Goal: Navigation & Orientation: Understand site structure

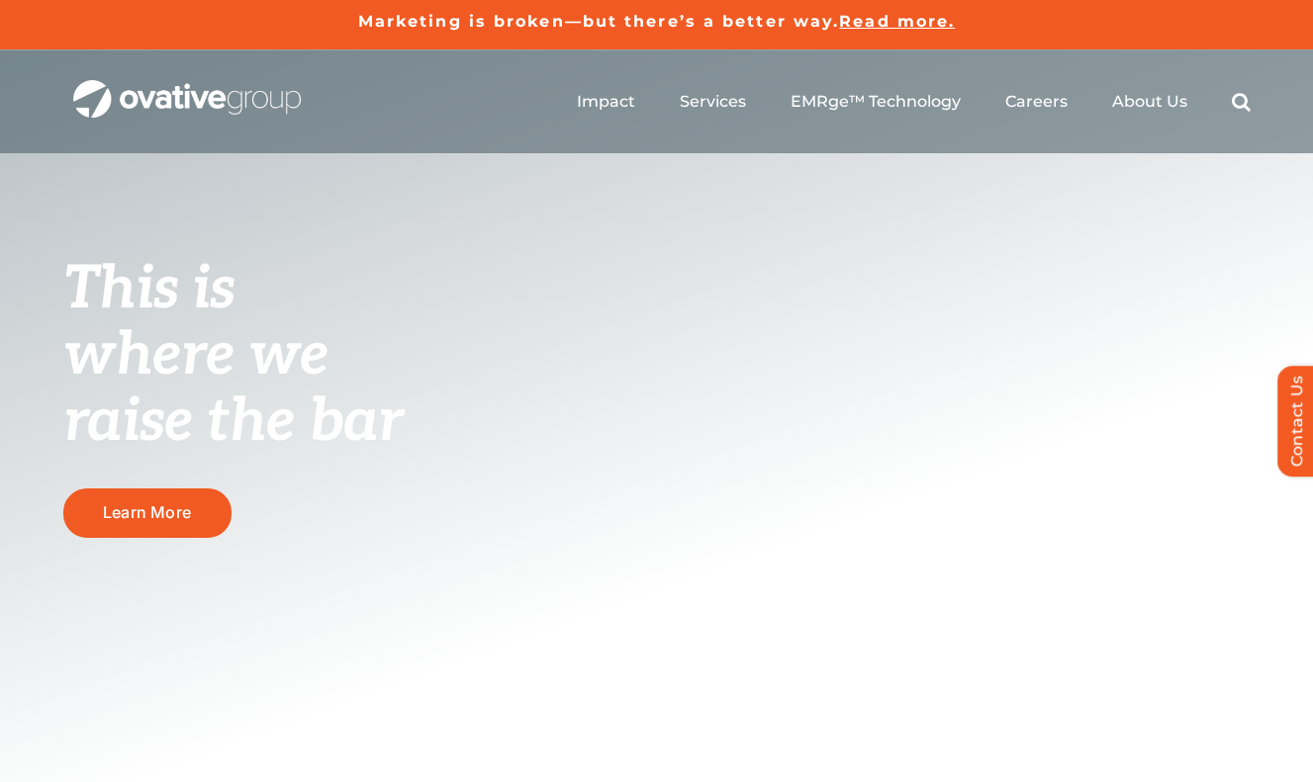
click at [599, 117] on ul "Impact Expert Insights Case Studies Awards & Press Services Media Measurement C…" at bounding box center [914, 101] width 674 height 63
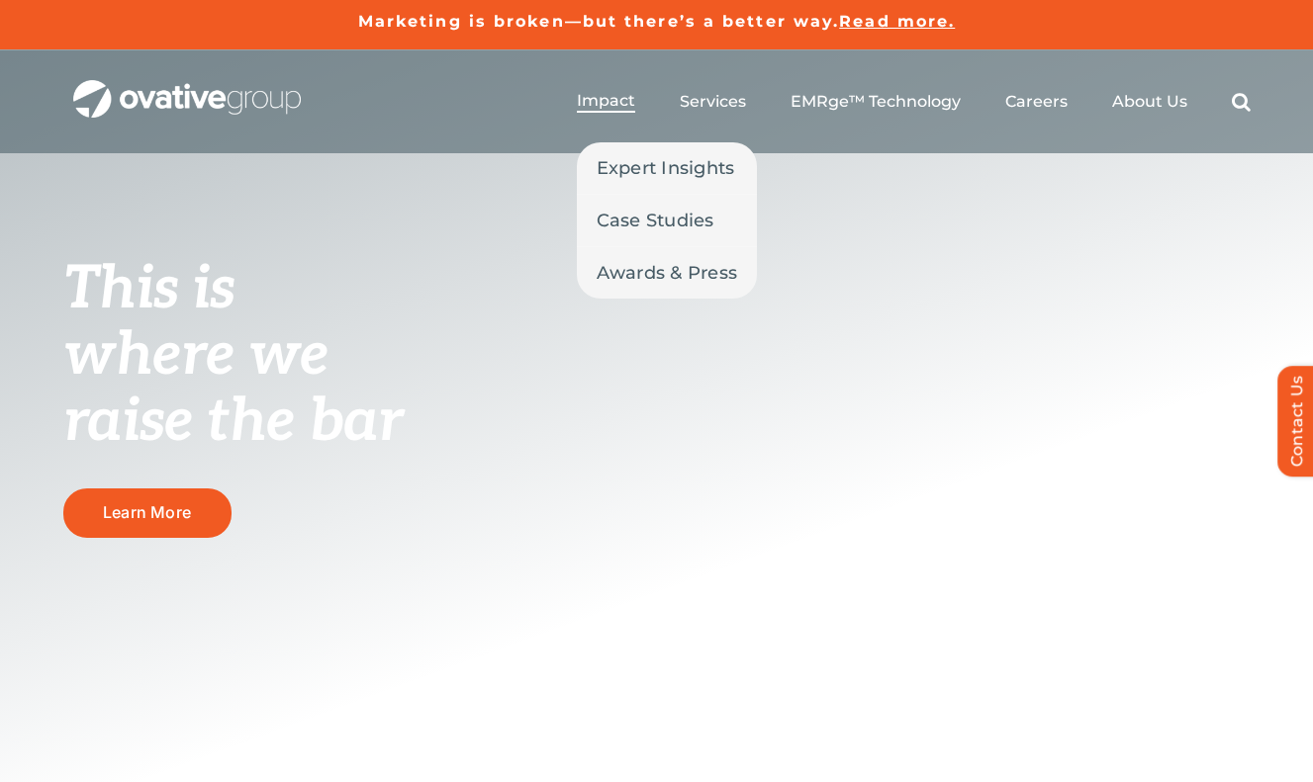
click at [604, 108] on span "Impact" at bounding box center [606, 101] width 58 height 20
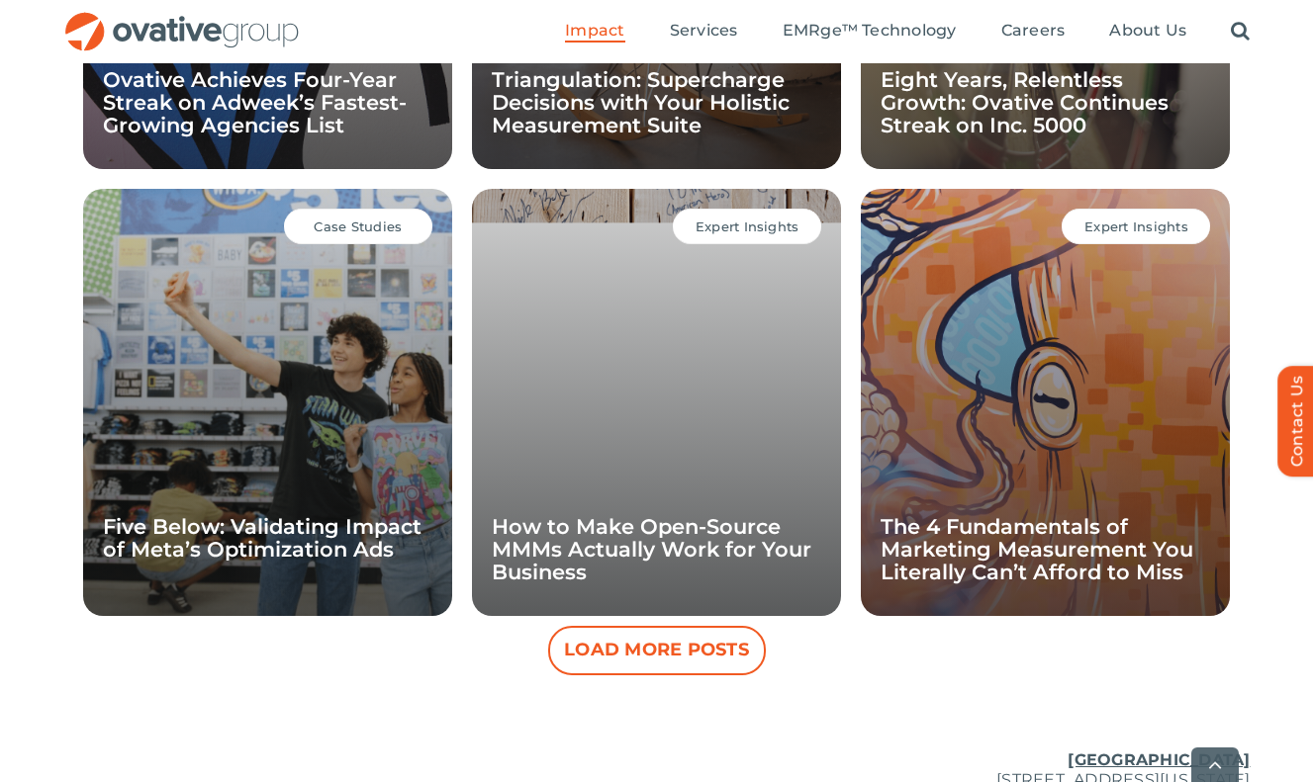
scroll to position [2117, 0]
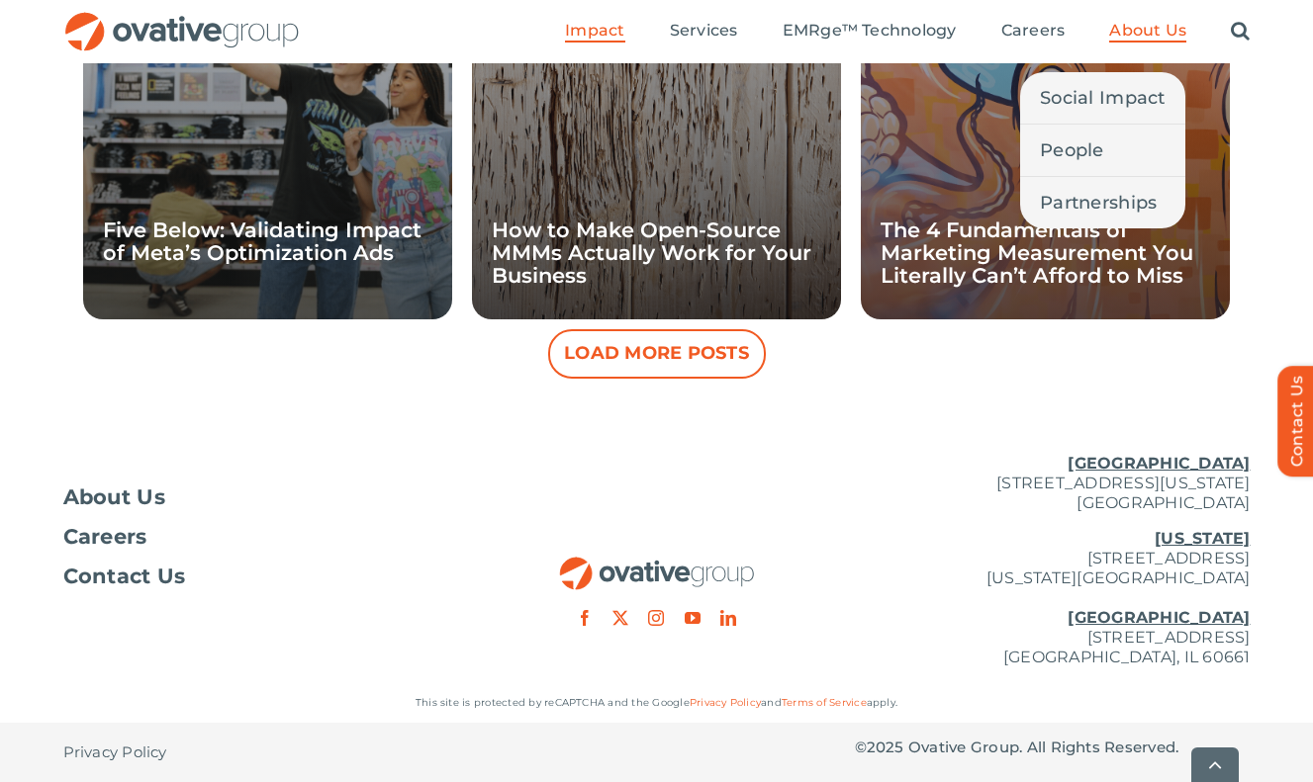
click at [1127, 23] on span "About Us" at bounding box center [1147, 31] width 77 height 20
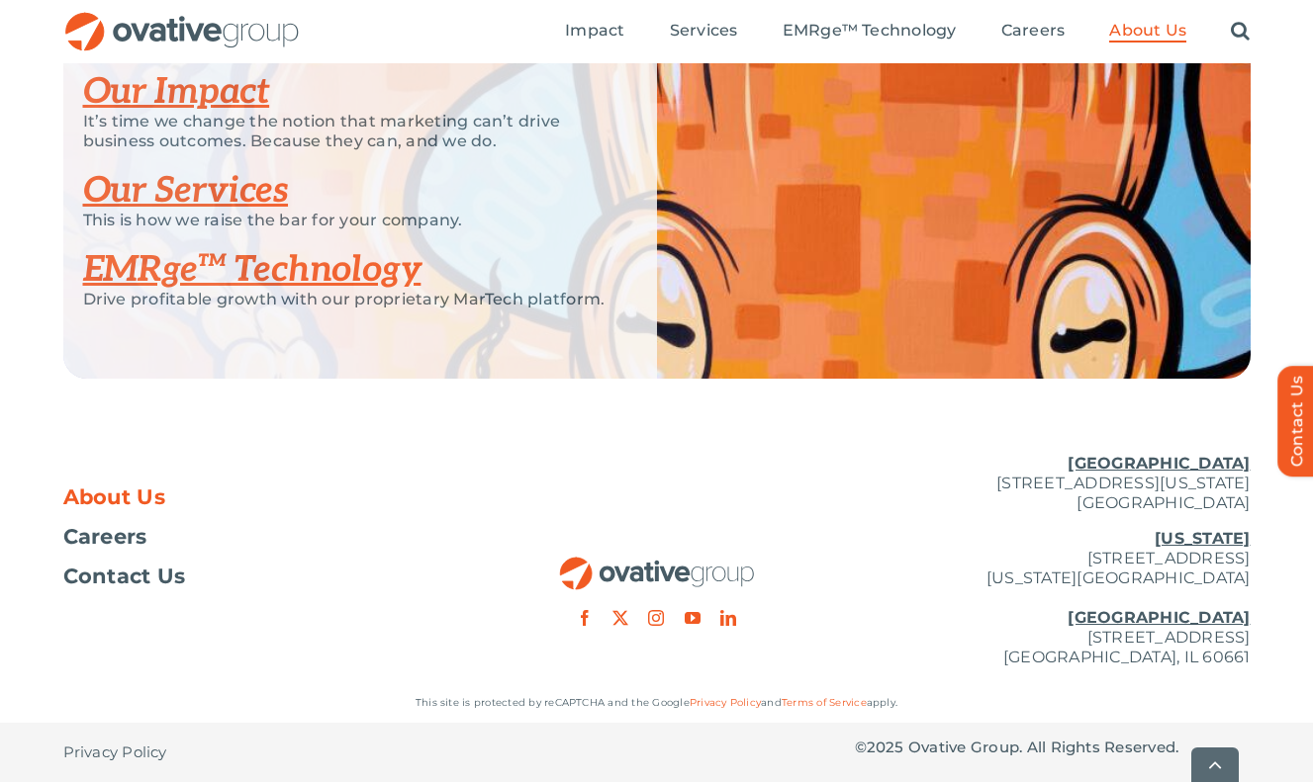
scroll to position [4306, 0]
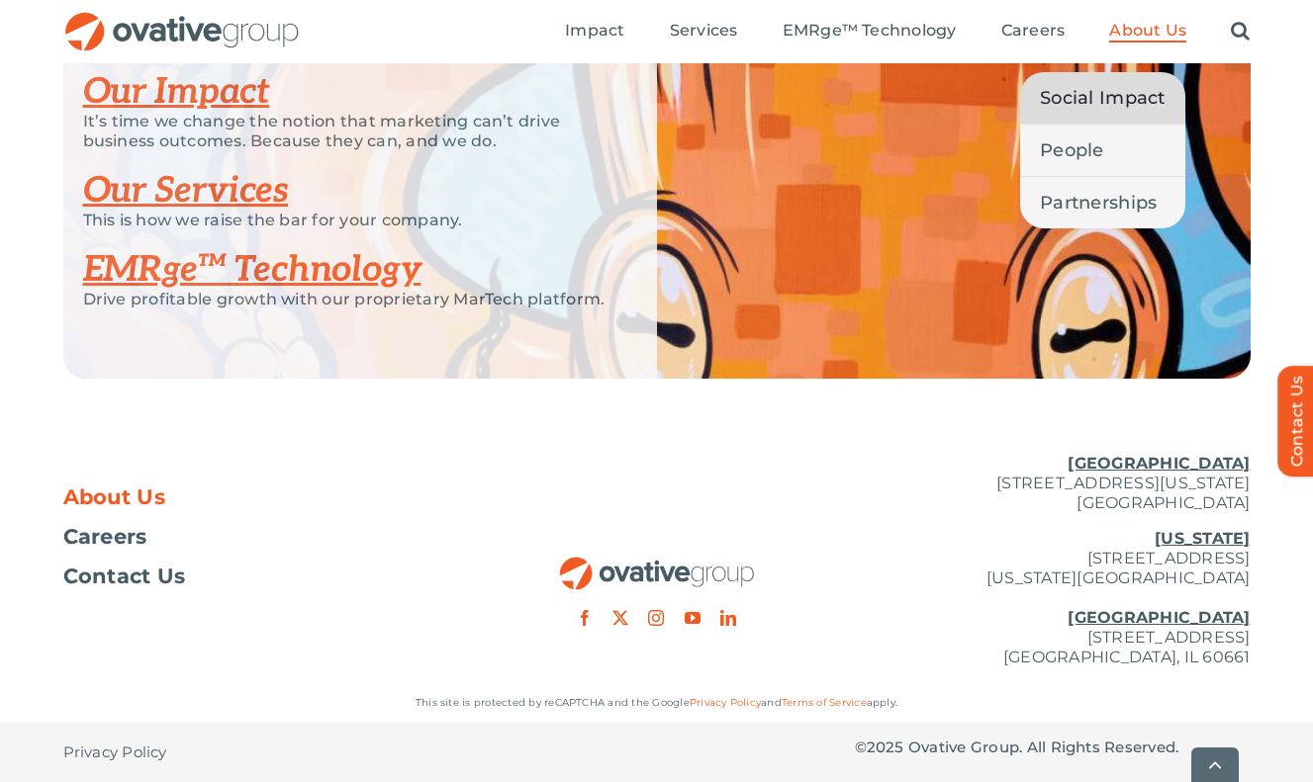
click at [1103, 98] on span "Social Impact" at bounding box center [1103, 98] width 126 height 28
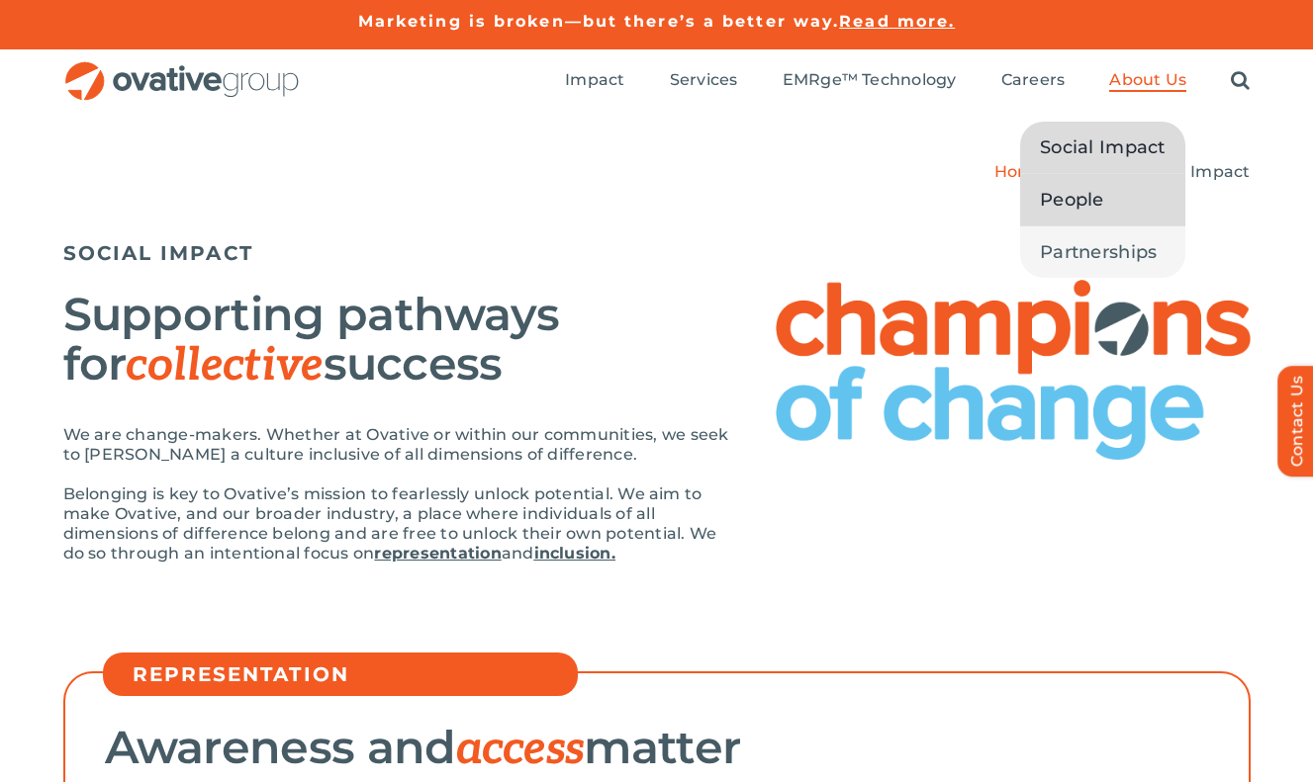
click at [1099, 193] on span "People" at bounding box center [1072, 200] width 64 height 28
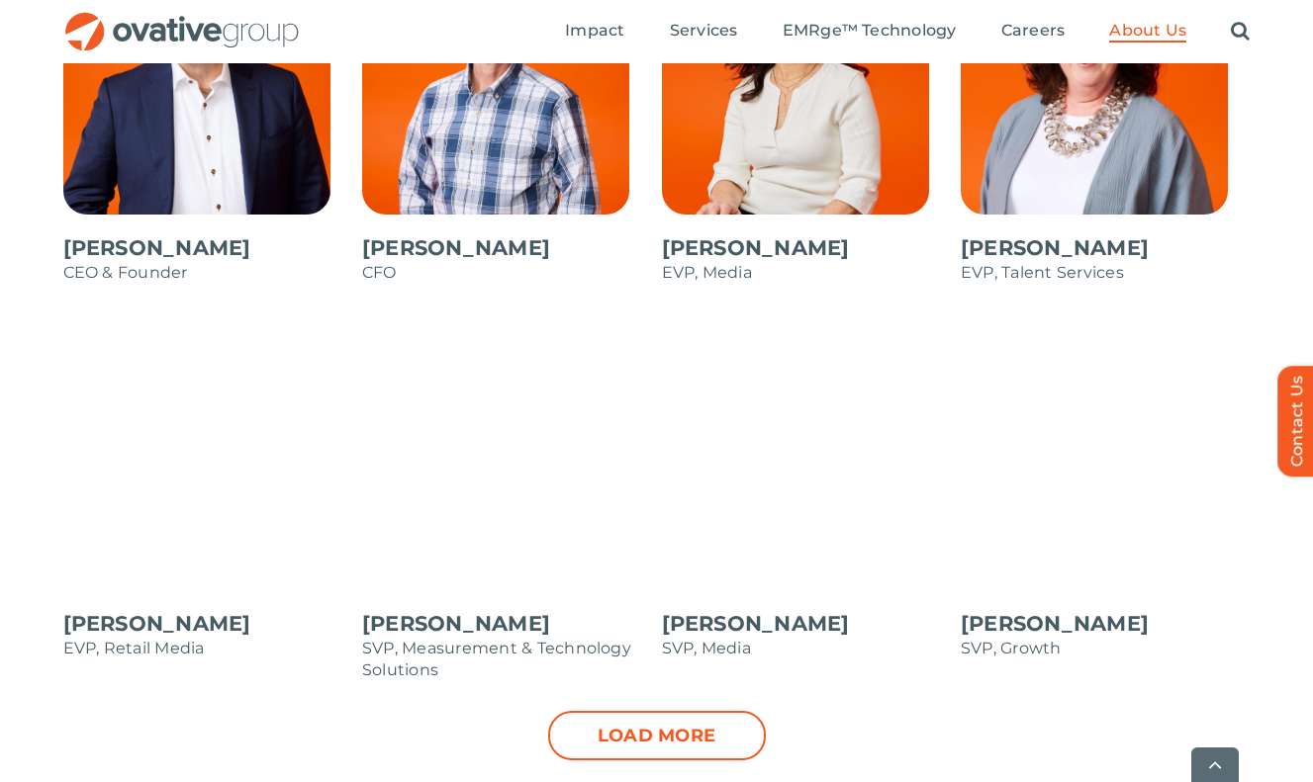
scroll to position [1866, 0]
